Goal: Find specific fact: Find specific fact

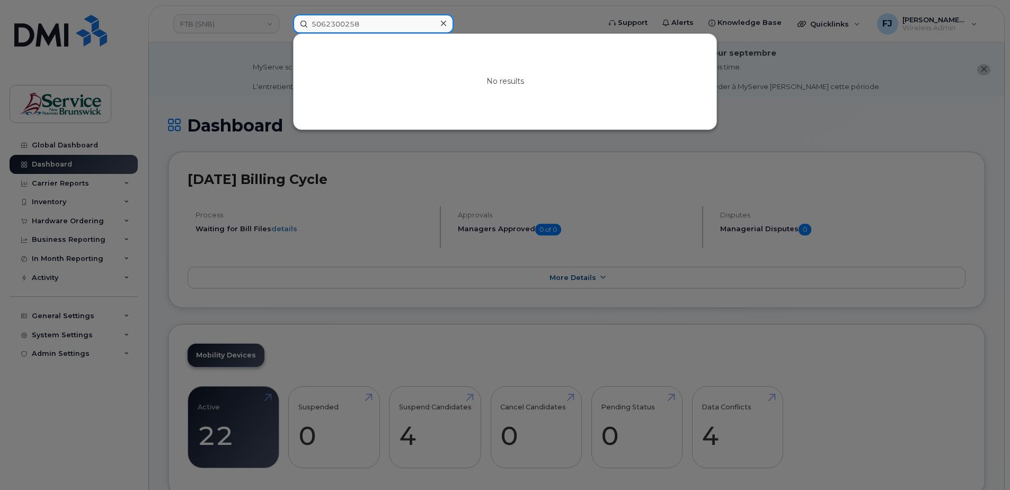
click at [352, 16] on input "5062300258" at bounding box center [373, 23] width 161 height 19
click at [354, 16] on input "5062300258" at bounding box center [373, 23] width 161 height 19
paste input "5661106"
type input "5065661106"
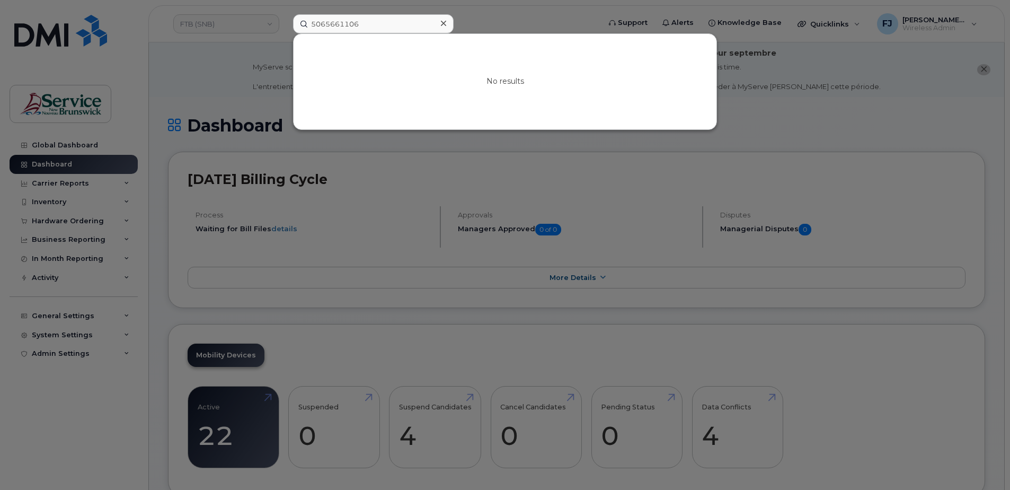
click at [471, 90] on div "No results" at bounding box center [505, 81] width 423 height 95
click at [398, 24] on input "5065661106" at bounding box center [373, 23] width 161 height 19
click at [485, 73] on div "No results" at bounding box center [505, 81] width 423 height 95
click at [480, 125] on div "No results" at bounding box center [505, 81] width 423 height 95
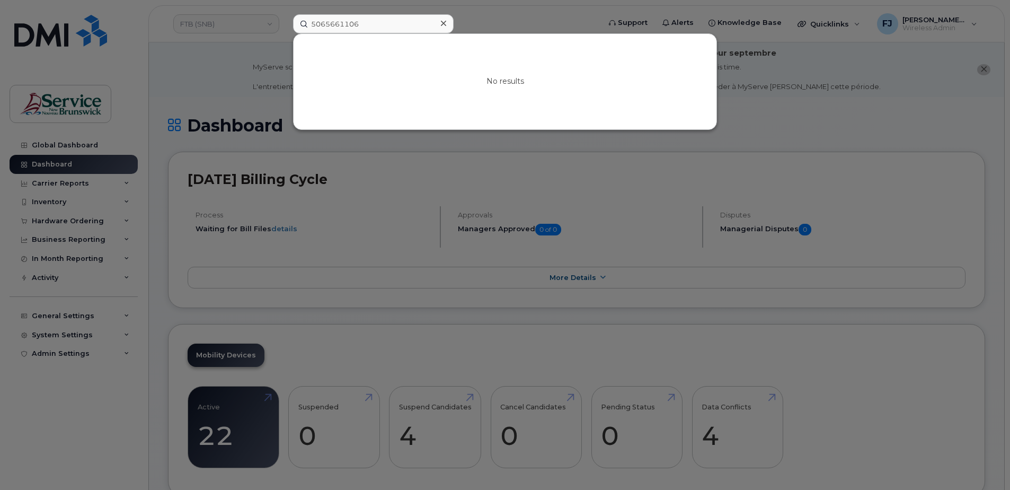
click at [468, 173] on div at bounding box center [505, 245] width 1010 height 490
